Goal: Information Seeking & Learning: Learn about a topic

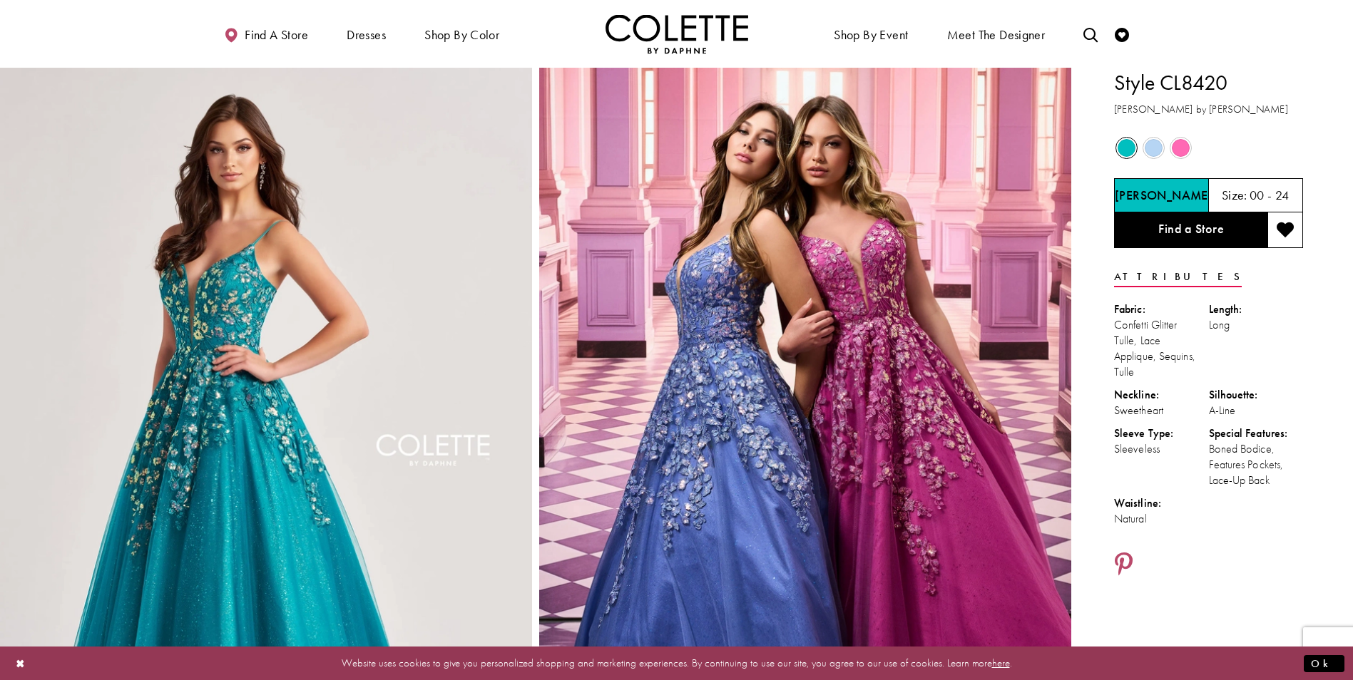
drag, startPoint x: 1139, startPoint y: 370, endPoint x: 1113, endPoint y: 329, distance: 48.7
copy div "Confetti Glitter Tulle, Lace Applique, Sequins, Tulle"
click at [1085, 32] on icon "Toggle search" at bounding box center [1090, 35] width 14 height 14
click at [1080, 14] on link "Toggle search" at bounding box center [1090, 33] width 21 height 39
